Goal: Information Seeking & Learning: Learn about a topic

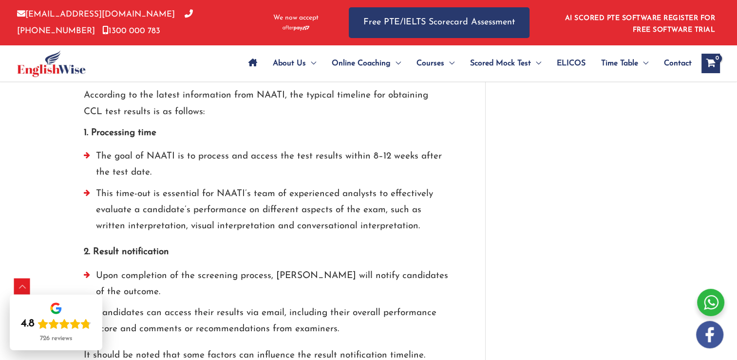
scroll to position [2095, 0]
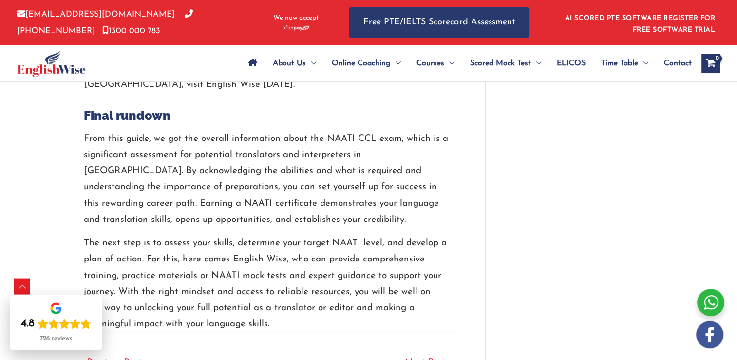
scroll to position [2875, 0]
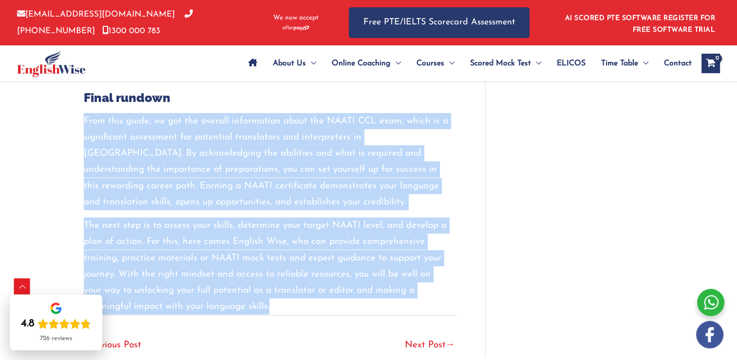
drag, startPoint x: 84, startPoint y: 102, endPoint x: 458, endPoint y: 286, distance: 417.1
click at [393, 288] on p "The next step is to assess your skills, determine your target NAATI level, and …" at bounding box center [266, 265] width 365 height 97
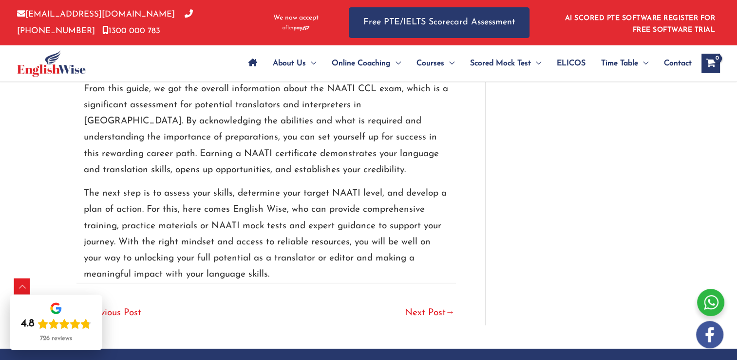
scroll to position [2972, 0]
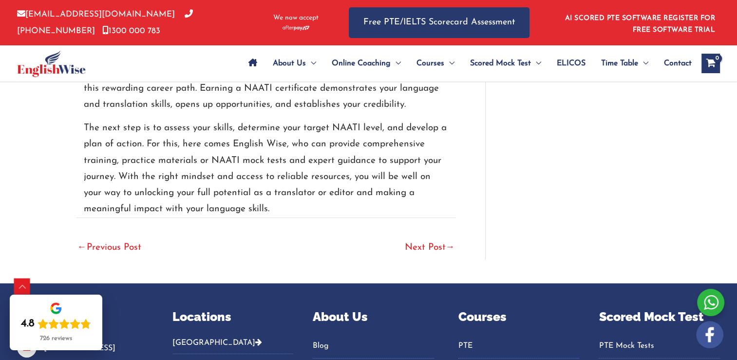
click at [433, 237] on link "Next Post →" at bounding box center [430, 247] width 50 height 21
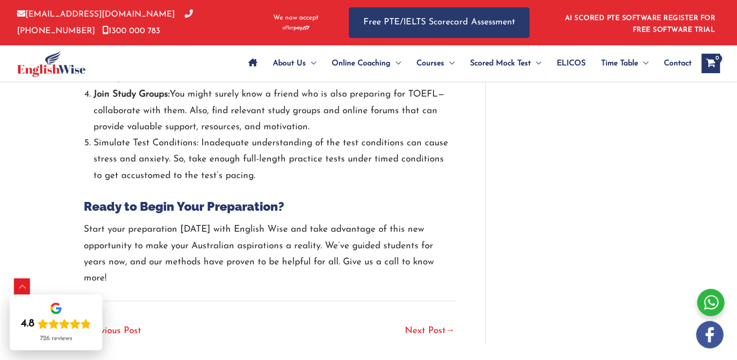
scroll to position [1869, 0]
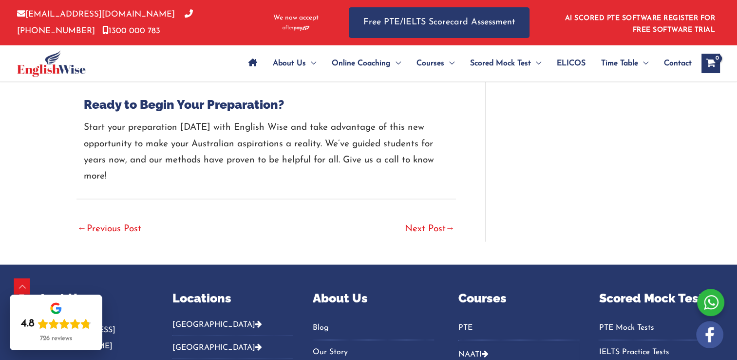
click at [427, 219] on link "Next Post →" at bounding box center [430, 229] width 50 height 21
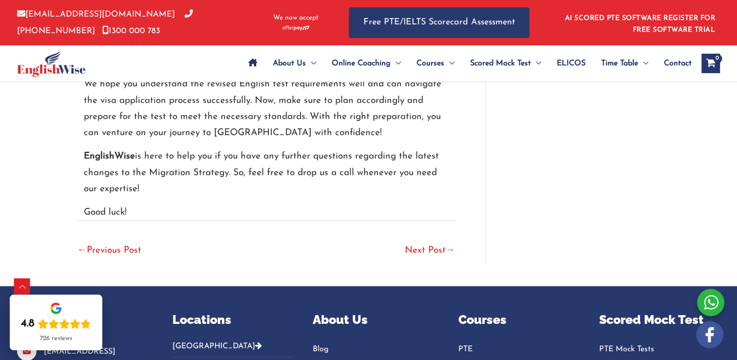
scroll to position [2047, 0]
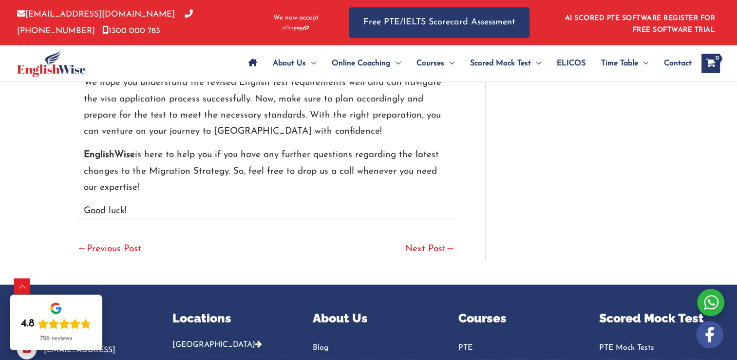
click at [411, 239] on link "Next Post →" at bounding box center [430, 249] width 50 height 21
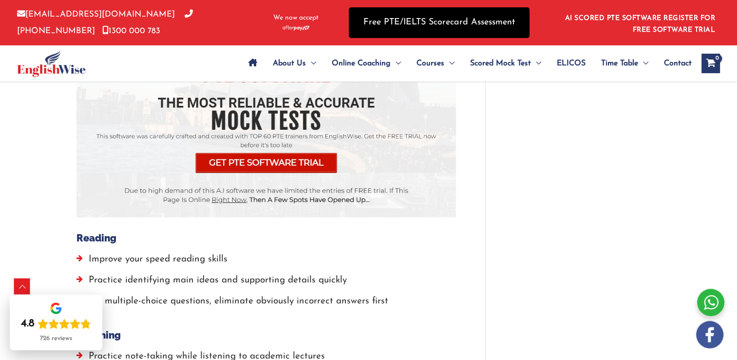
scroll to position [1753, 0]
